Goal: Book appointment/travel/reservation

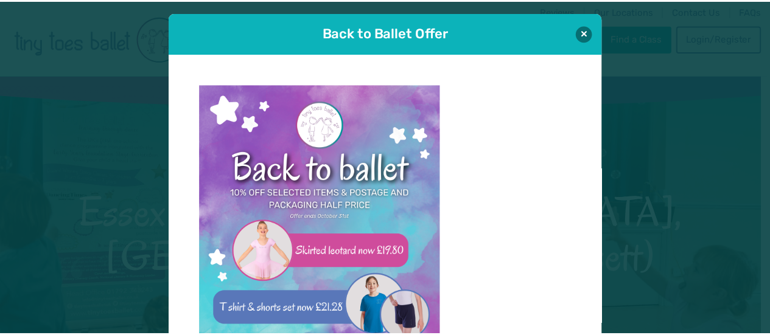
scroll to position [12, 0]
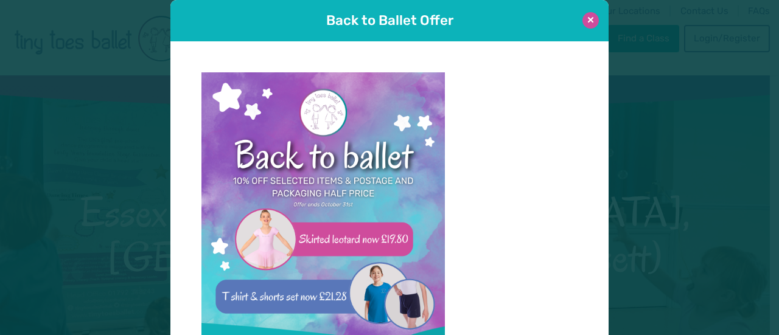
click at [588, 20] on button at bounding box center [590, 20] width 16 height 16
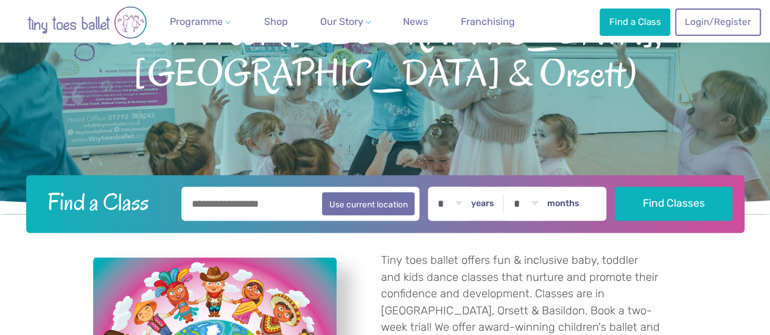
scroll to position [183, 0]
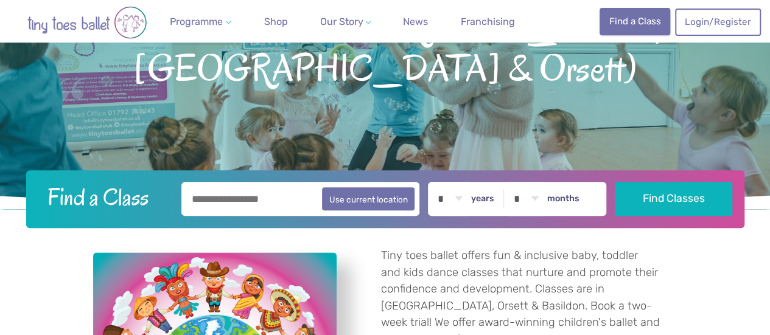
click at [631, 19] on link "Find a Class" at bounding box center [634, 21] width 71 height 27
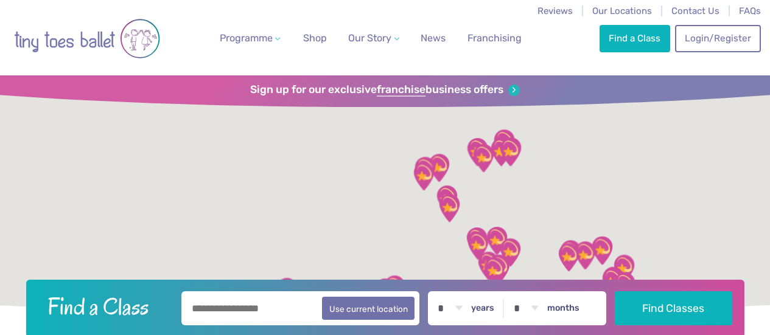
click at [200, 306] on input "text" at bounding box center [300, 308] width 238 height 34
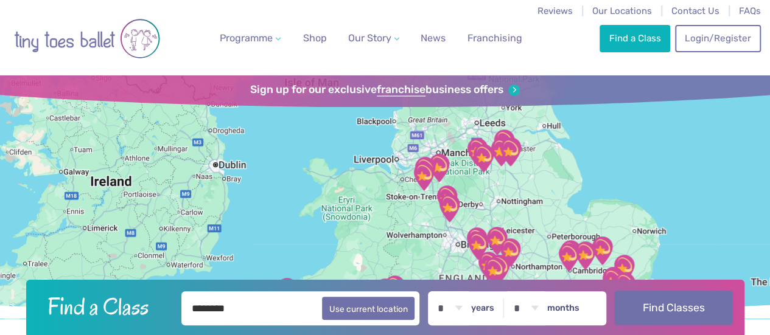
type input "********"
click at [662, 309] on button "Find Classes" at bounding box center [672, 308] width 117 height 34
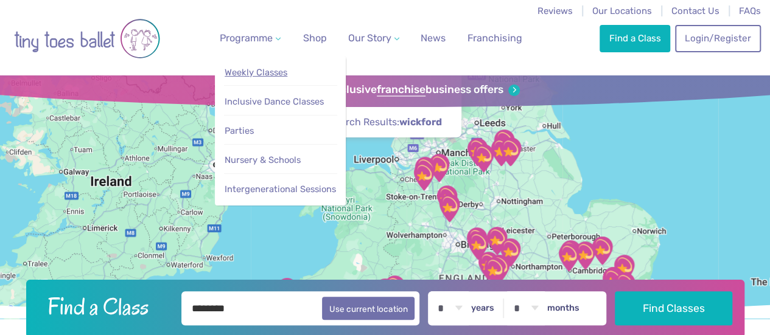
click at [287, 74] on span "Weekly Classes" at bounding box center [255, 72] width 63 height 11
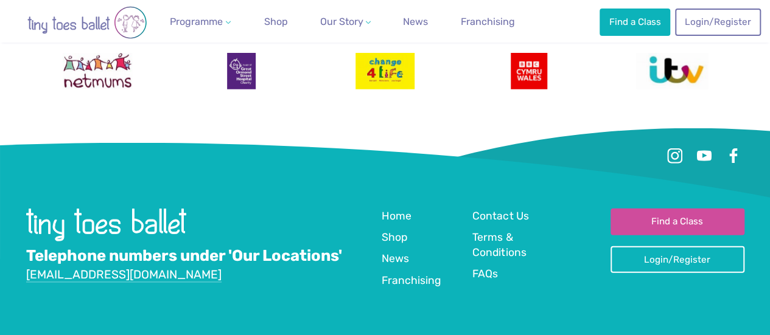
scroll to position [3931, 0]
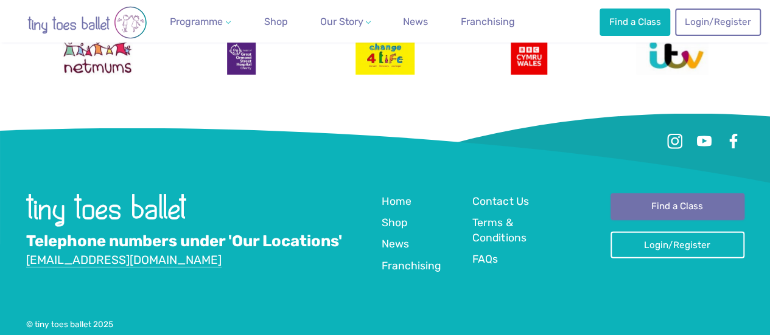
click at [670, 193] on link "Find a Class" at bounding box center [677, 206] width 134 height 27
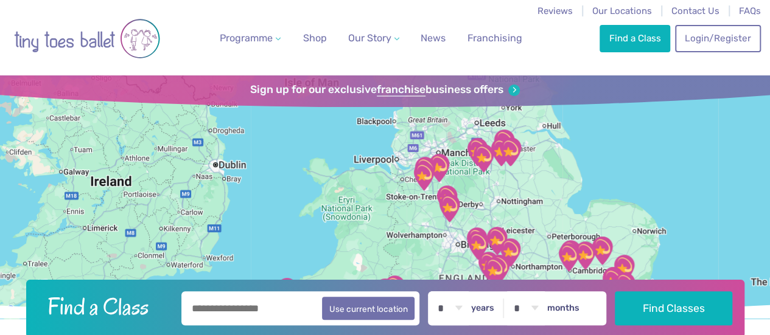
click at [201, 308] on input "text" at bounding box center [300, 308] width 238 height 34
type input "*******"
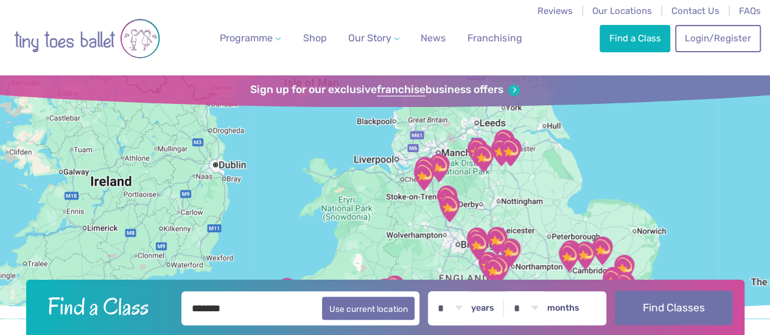
click at [661, 307] on button "Find Classes" at bounding box center [672, 308] width 117 height 34
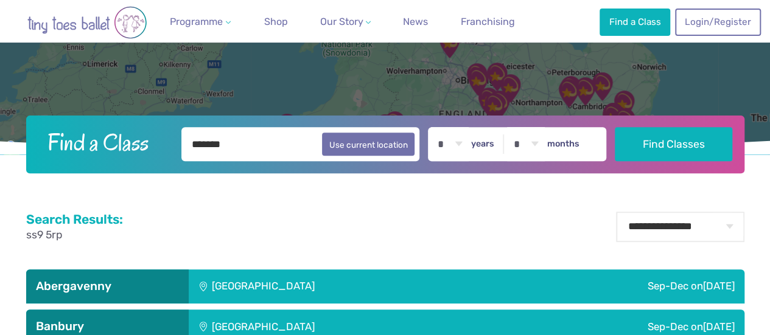
scroll to position [183, 0]
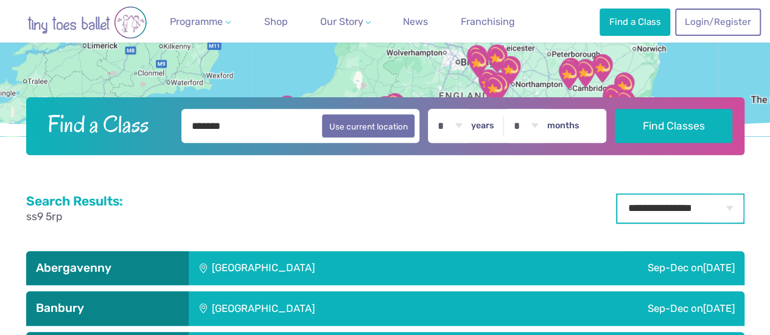
click at [687, 205] on select "**********" at bounding box center [680, 208] width 128 height 30
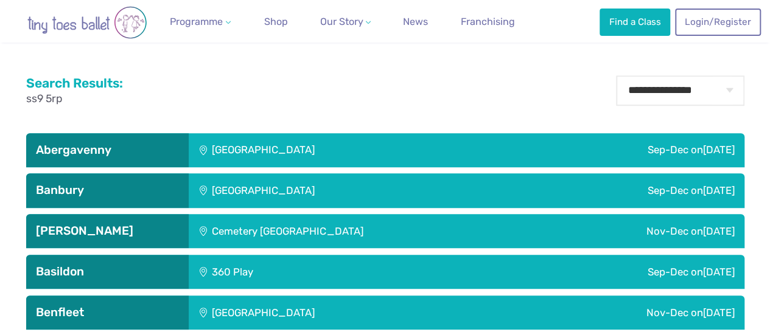
scroll to position [365, 0]
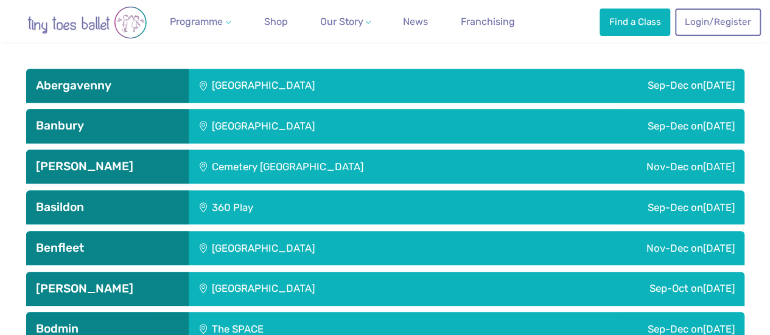
click at [424, 207] on div "Sep-Dec [DATE]" at bounding box center [580, 207] width 327 height 34
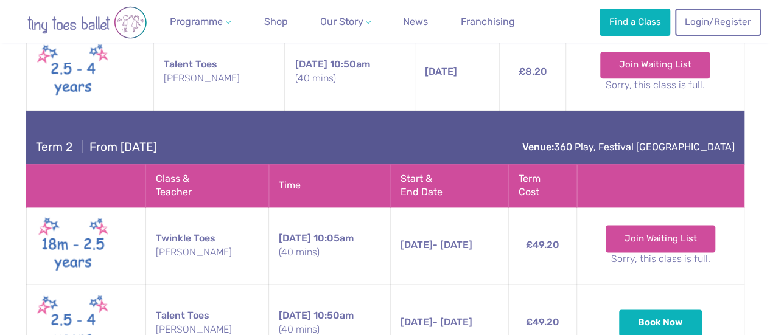
scroll to position [791, 0]
